Goal: Information Seeking & Learning: Learn about a topic

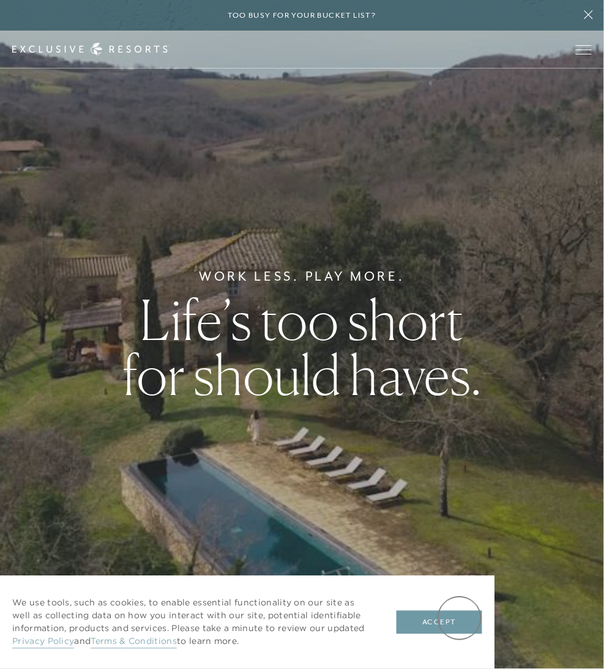
click at [460, 619] on button "Accept" at bounding box center [440, 622] width 86 height 23
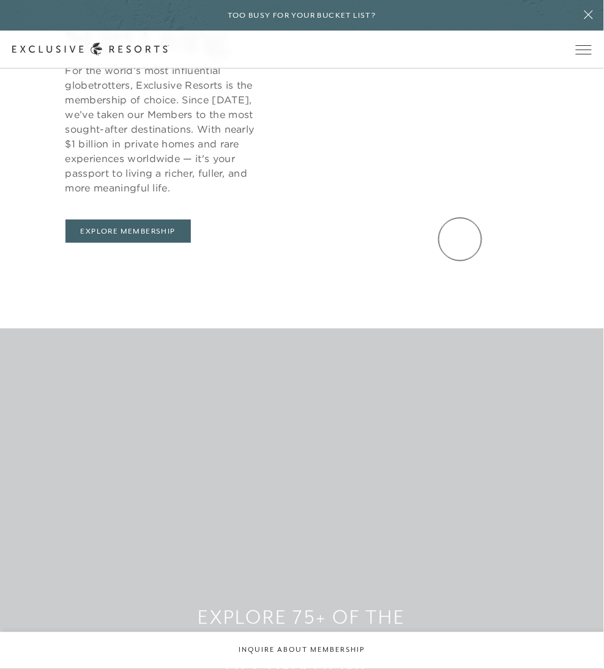
scroll to position [754, 0]
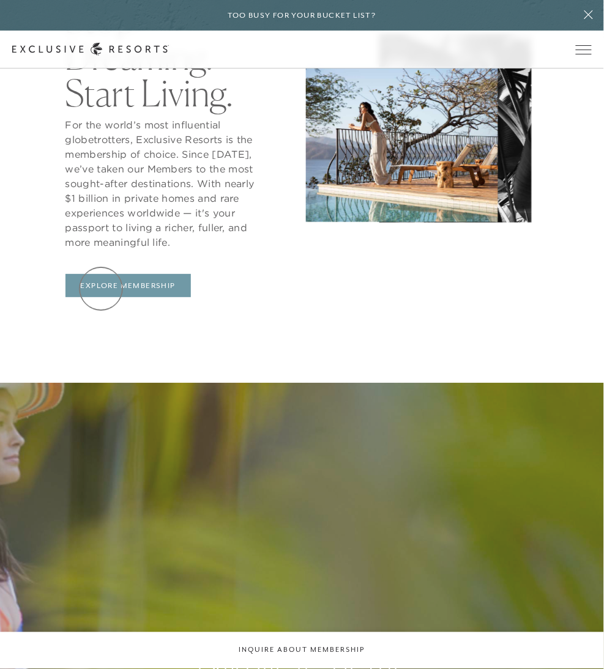
click at [101, 289] on link "Explore Membership" at bounding box center [127, 285] width 125 height 23
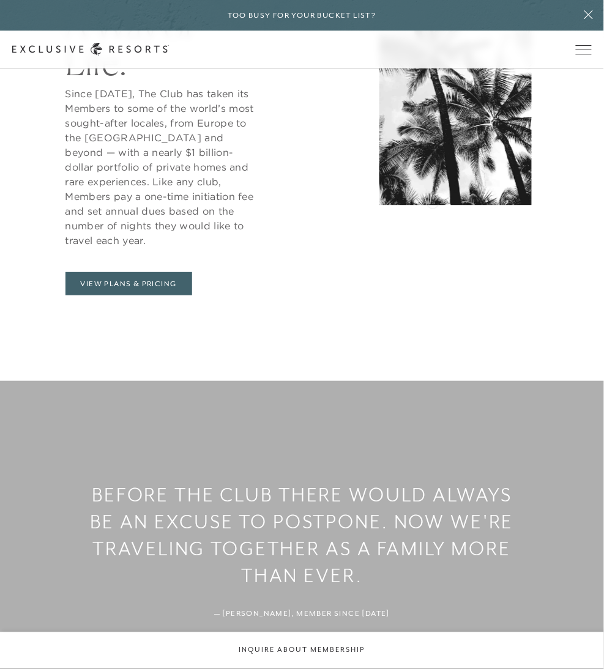
scroll to position [904, 0]
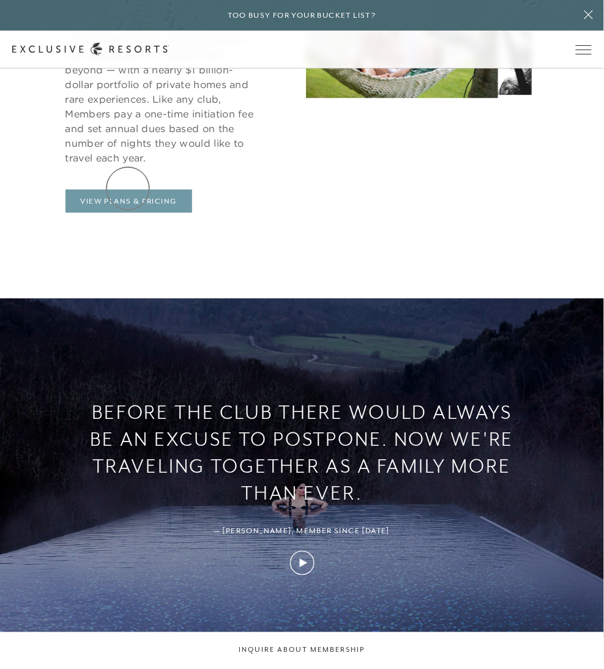
click at [128, 190] on link "View Plans & Pricing" at bounding box center [128, 201] width 127 height 23
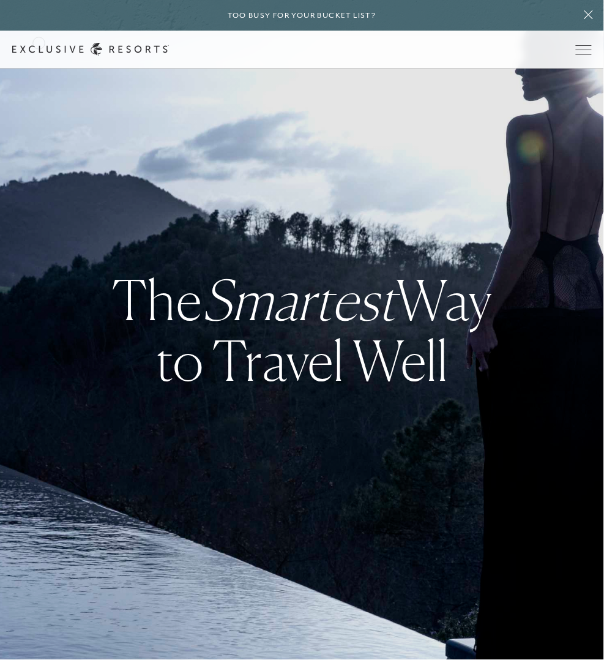
click at [39, 43] on div "Schedule a Meeting Get Started Visit home page Member Login Schedule a Meeting …" at bounding box center [301, 49] width 579 height 13
click at [0, 0] on link "Get Started" at bounding box center [0, 0] width 0 height 0
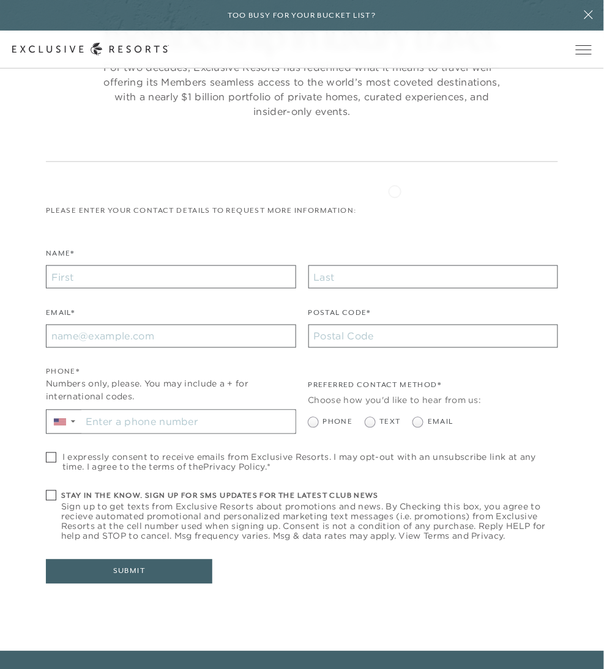
scroll to position [302, 0]
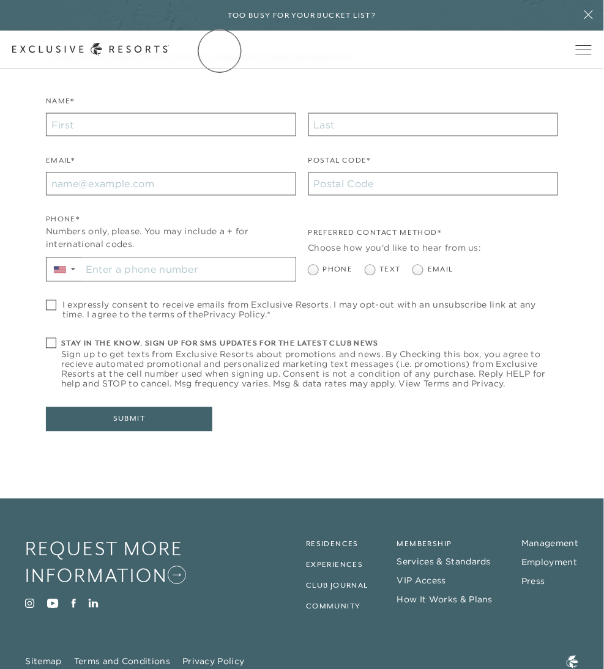
click at [0, 0] on link "The Collection" at bounding box center [0, 0] width 0 height 0
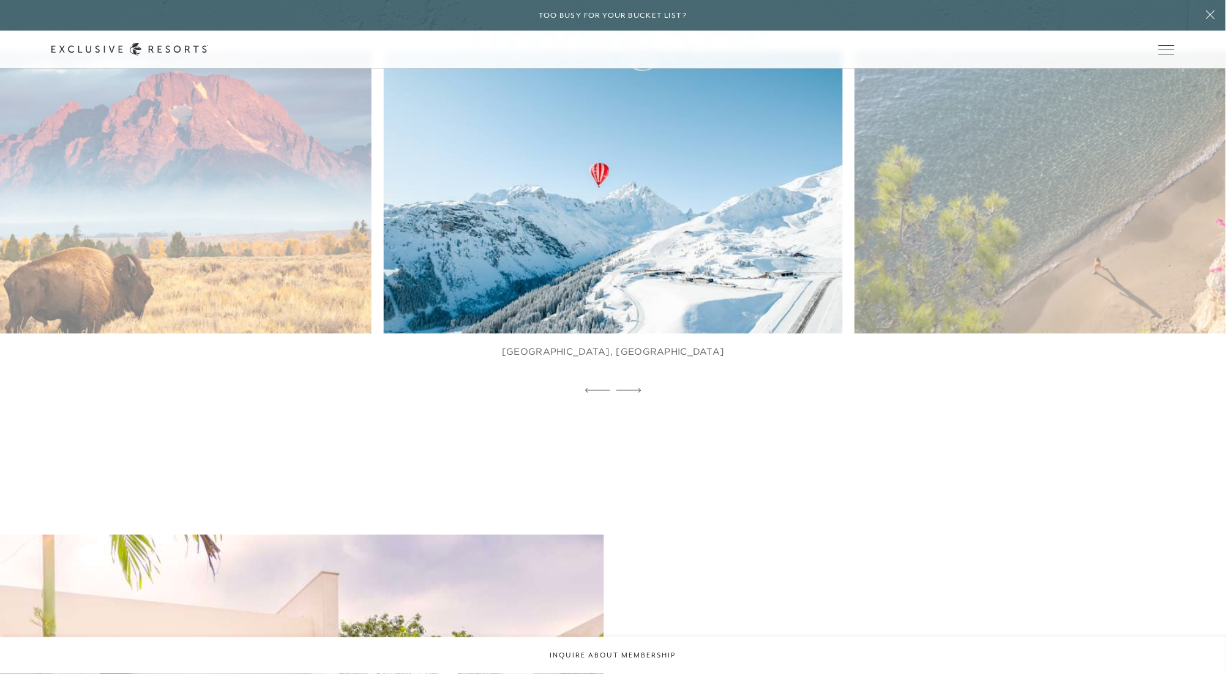
scroll to position [904, 0]
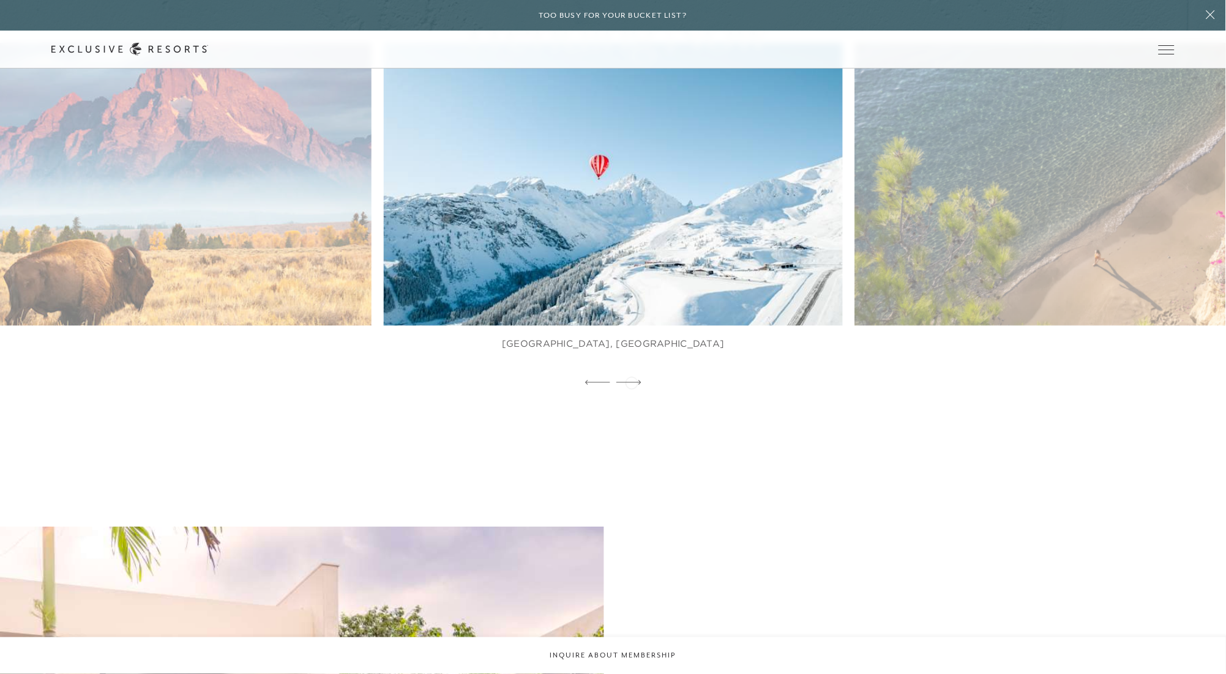
click at [603, 382] on icon at bounding box center [628, 382] width 25 height 5
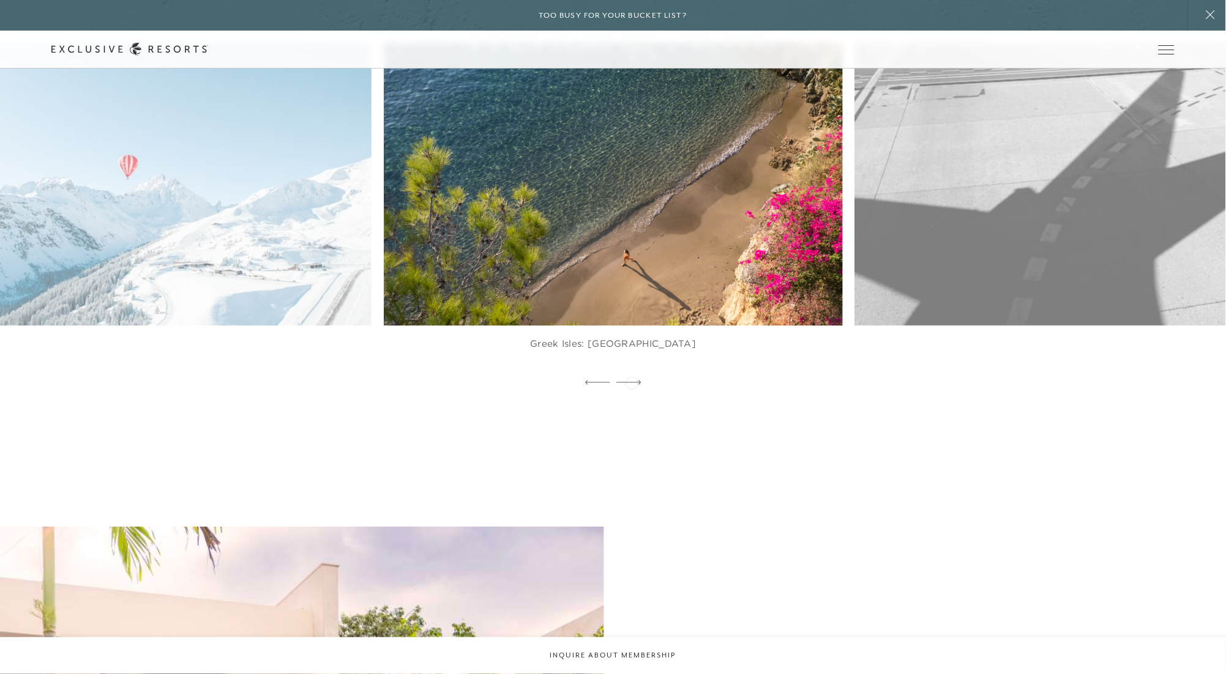
click at [603, 382] on icon at bounding box center [628, 382] width 25 height 5
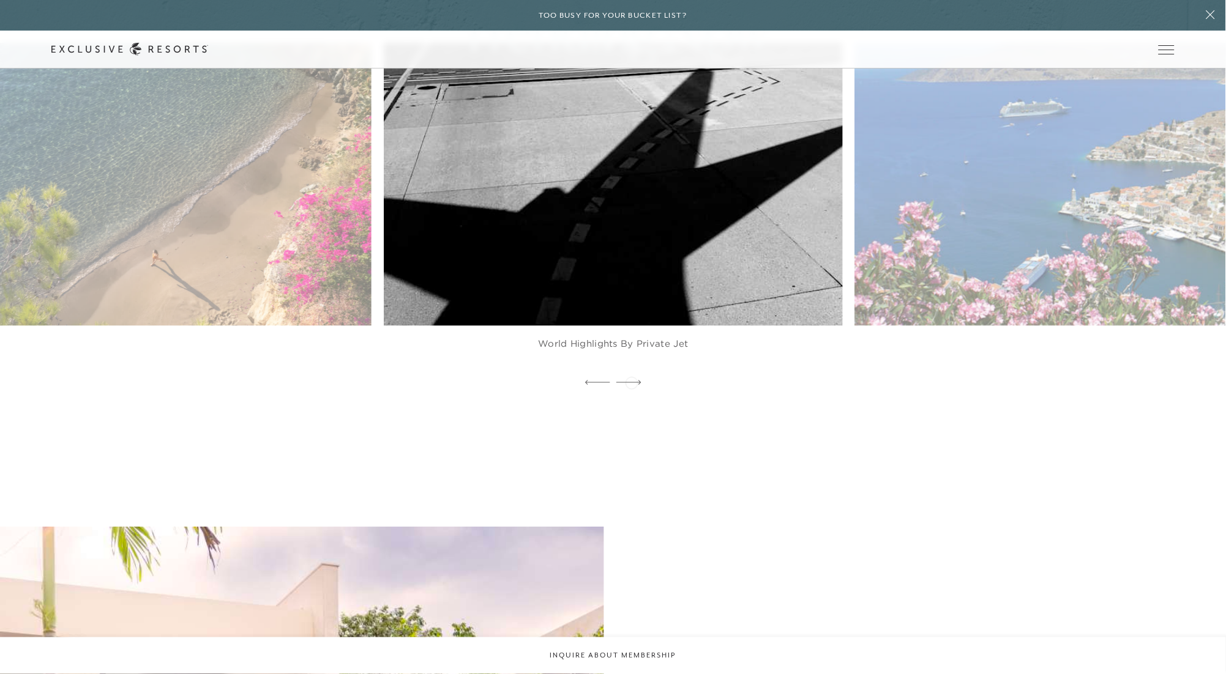
click at [603, 382] on icon at bounding box center [628, 382] width 25 height 5
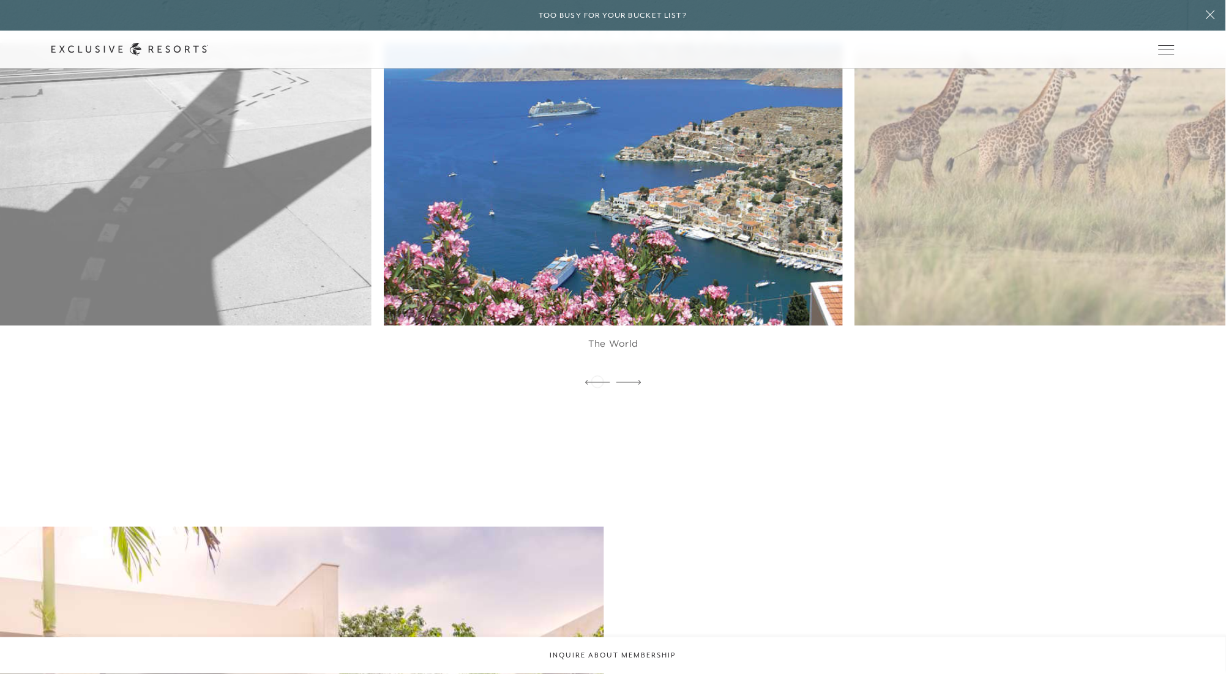
click at [597, 381] on icon at bounding box center [597, 382] width 25 height 5
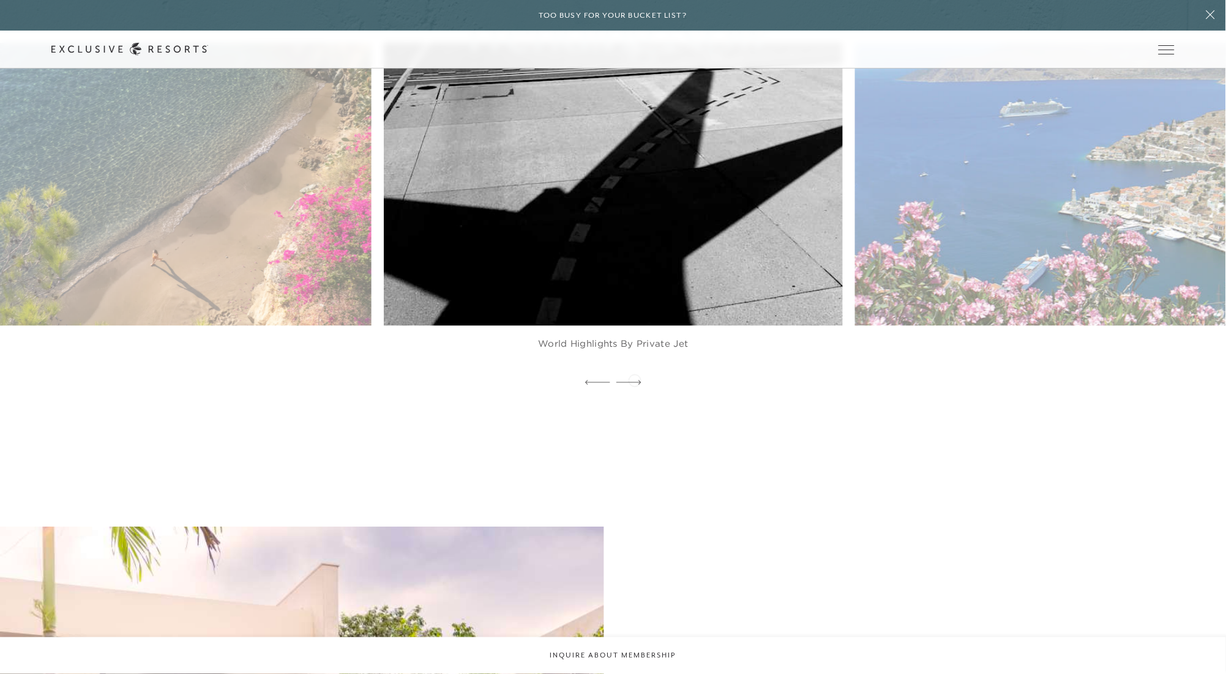
click at [603, 380] on icon at bounding box center [628, 382] width 25 height 5
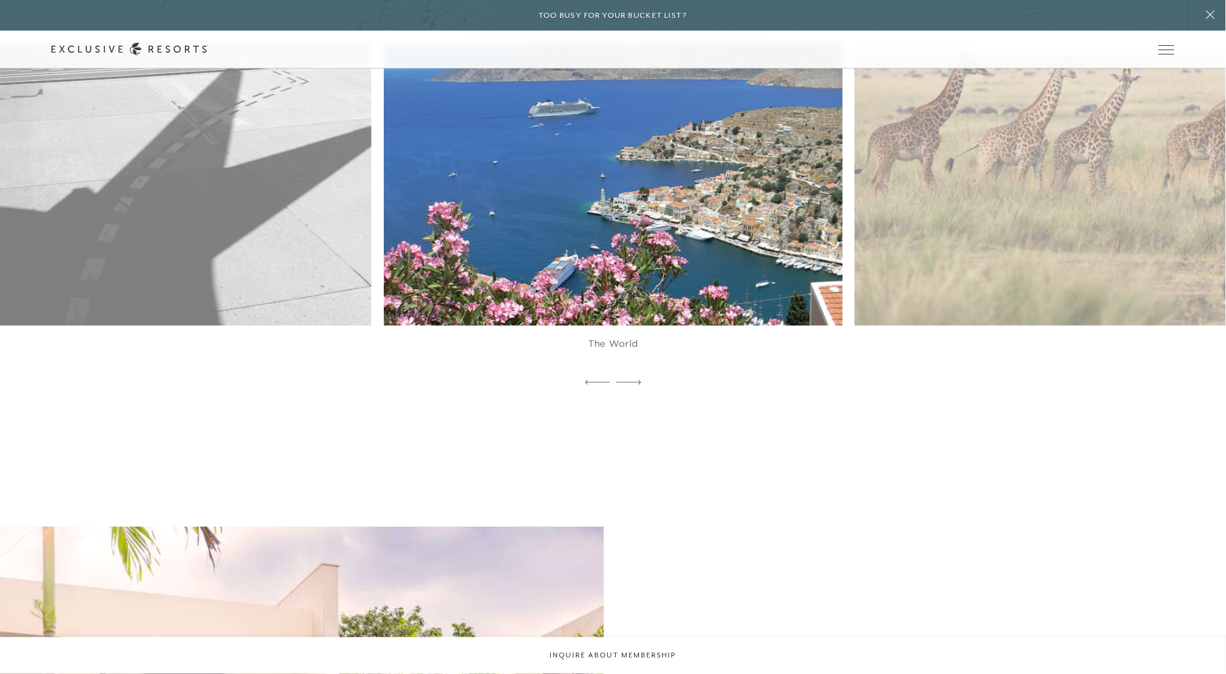
click at [593, 182] on img at bounding box center [628, 184] width 505 height 311
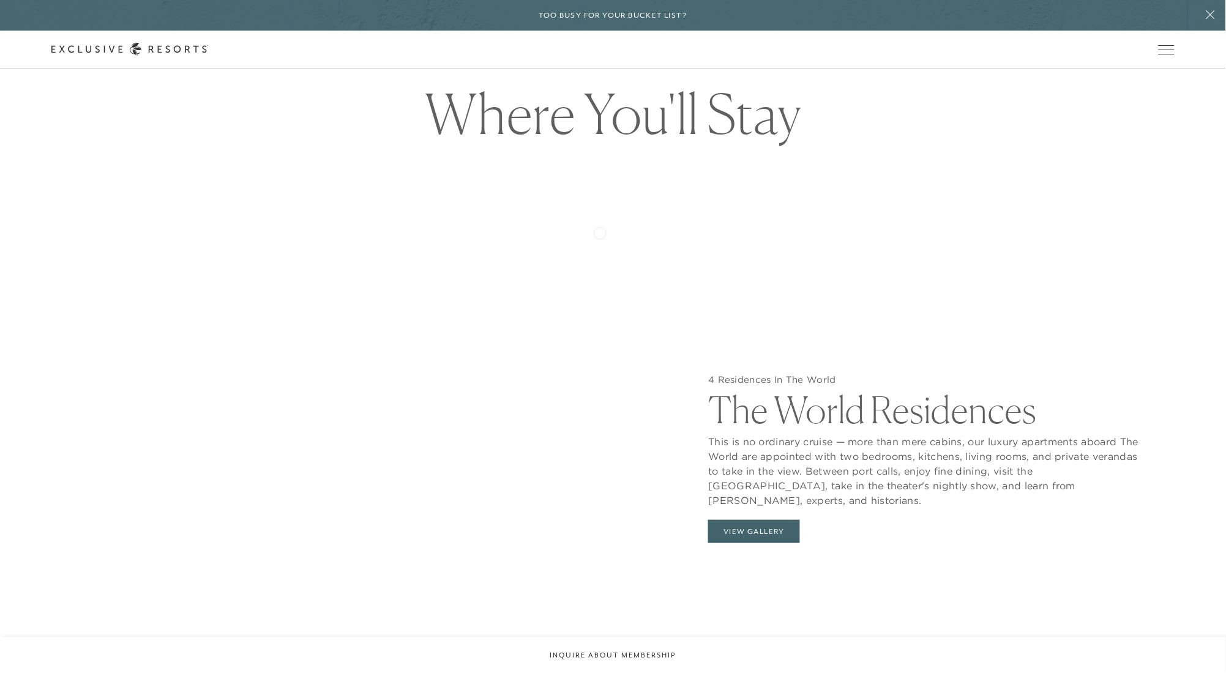
scroll to position [1508, 0]
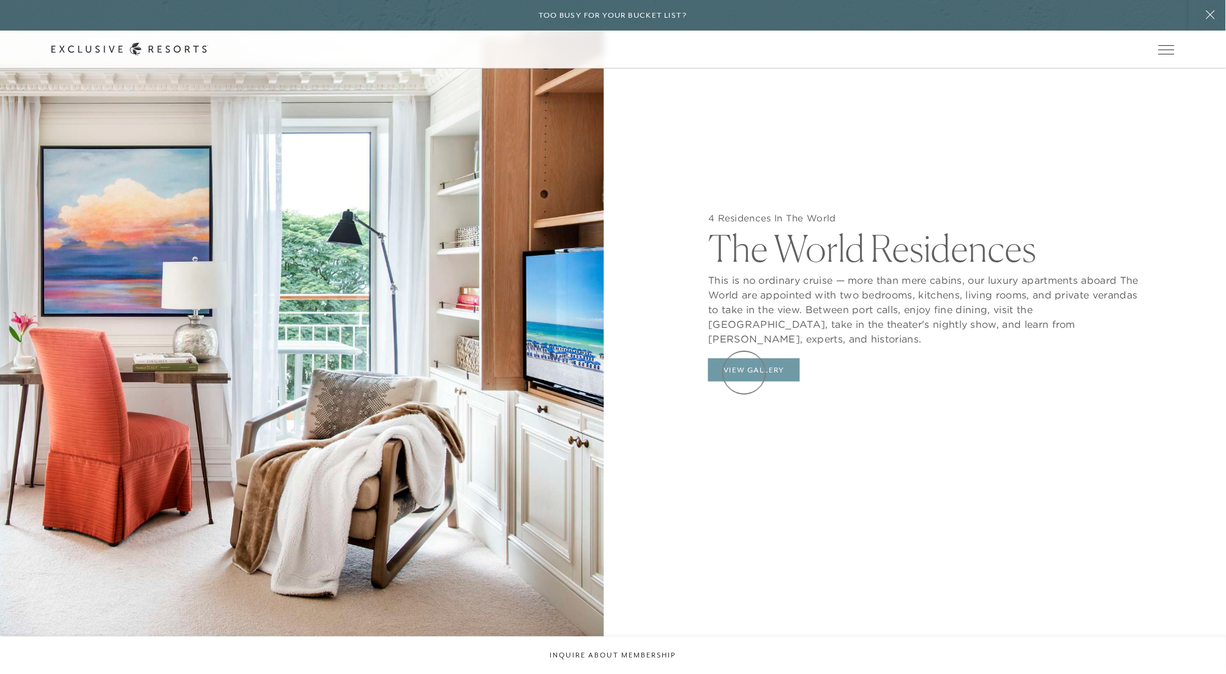
click at [603, 373] on button "View Gallery" at bounding box center [754, 370] width 92 height 23
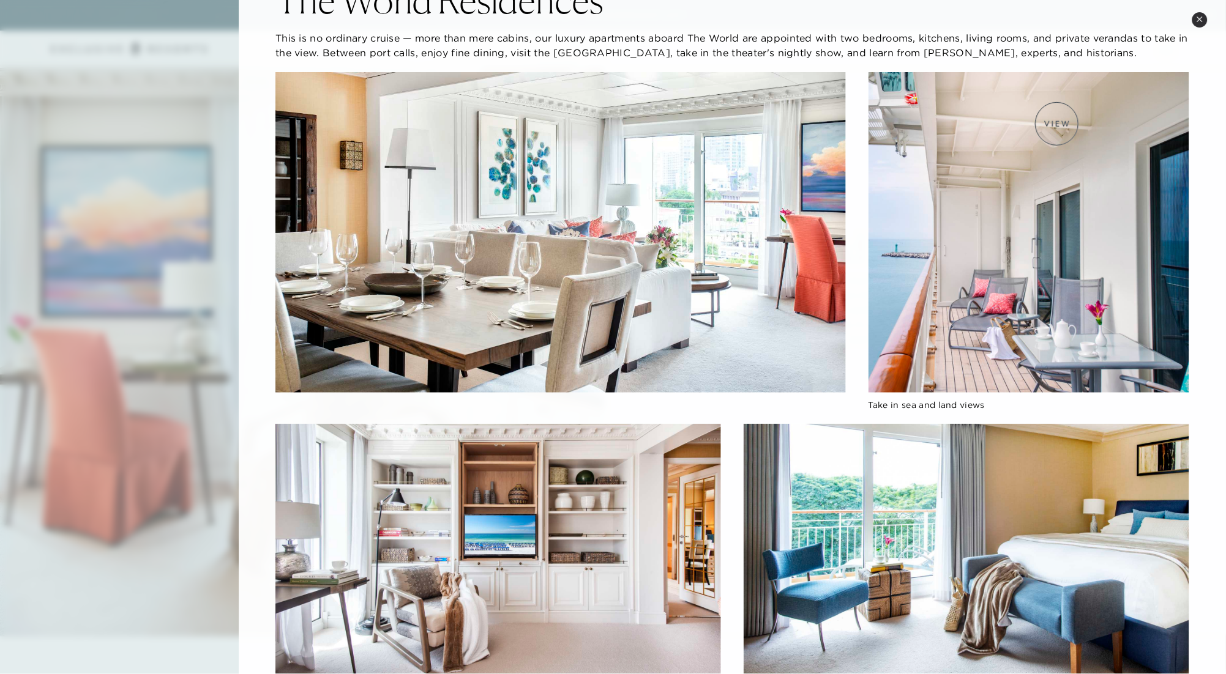
scroll to position [0, 0]
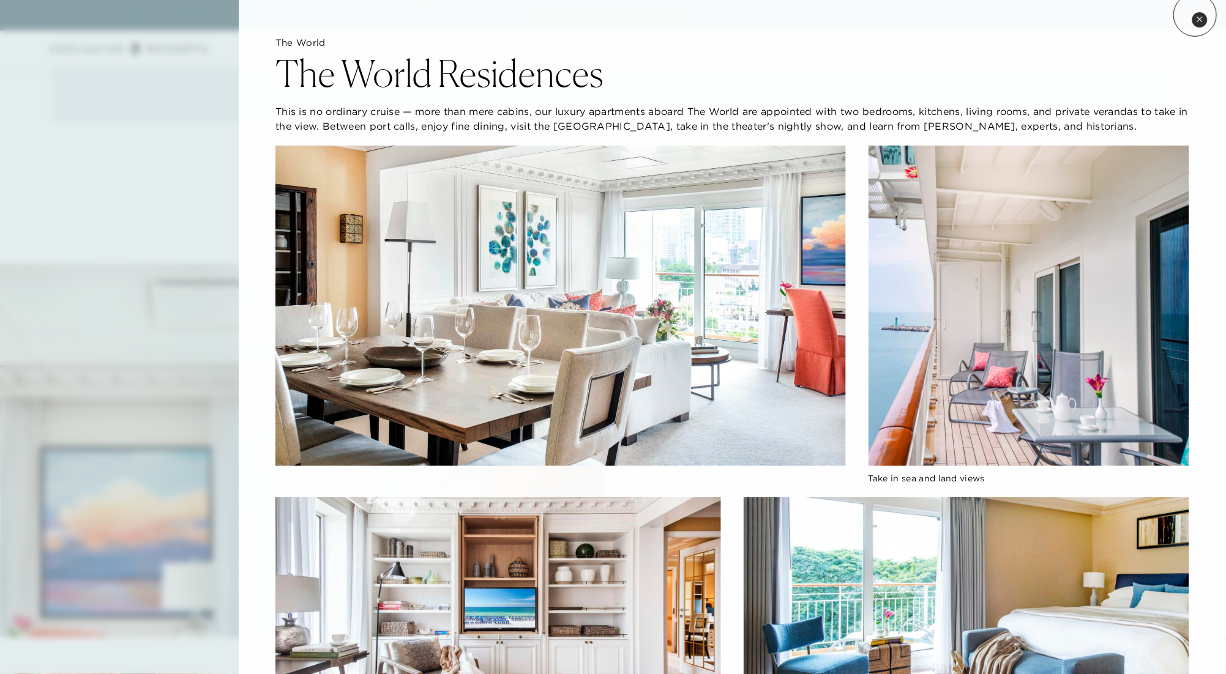
click at [603, 15] on button "Close quickview" at bounding box center [1199, 19] width 15 height 15
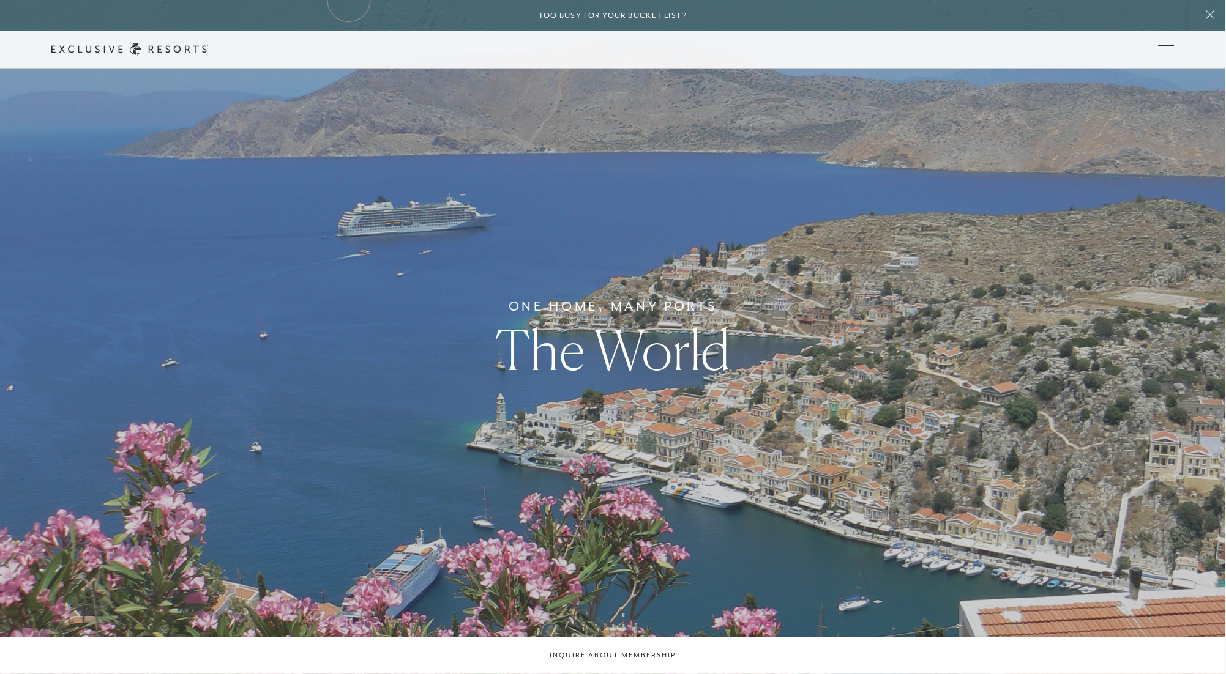
scroll to position [904, 0]
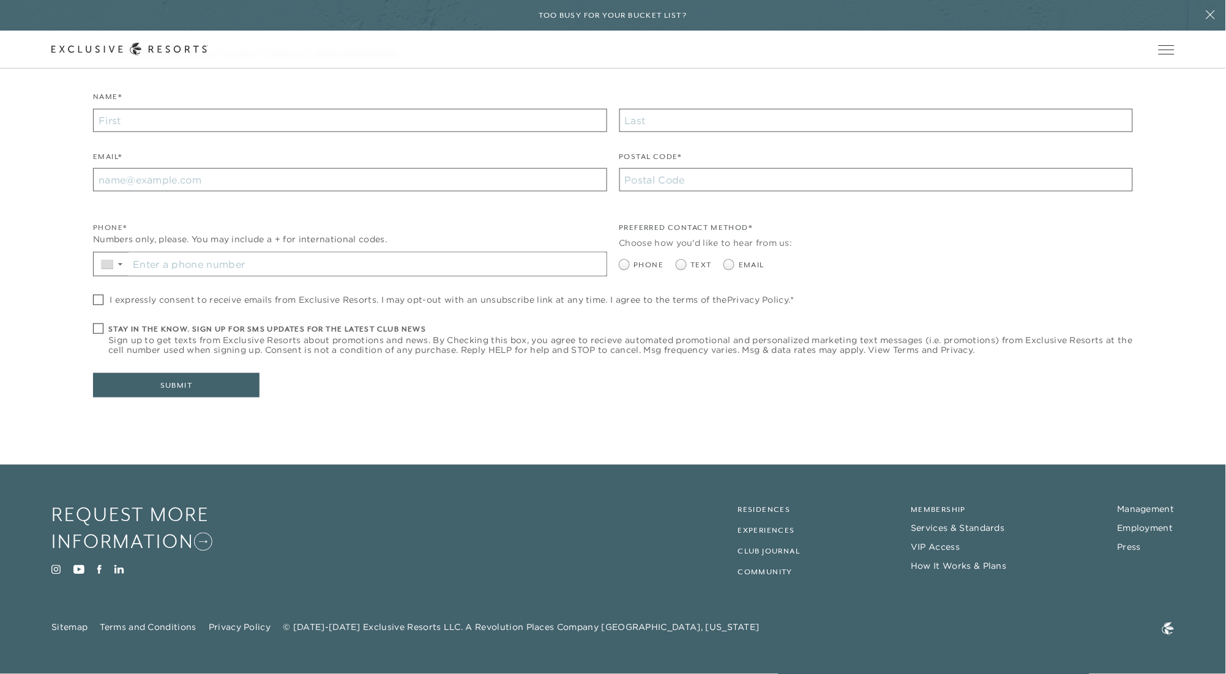
scroll to position [302, 0]
